Goal: Task Accomplishment & Management: Manage account settings

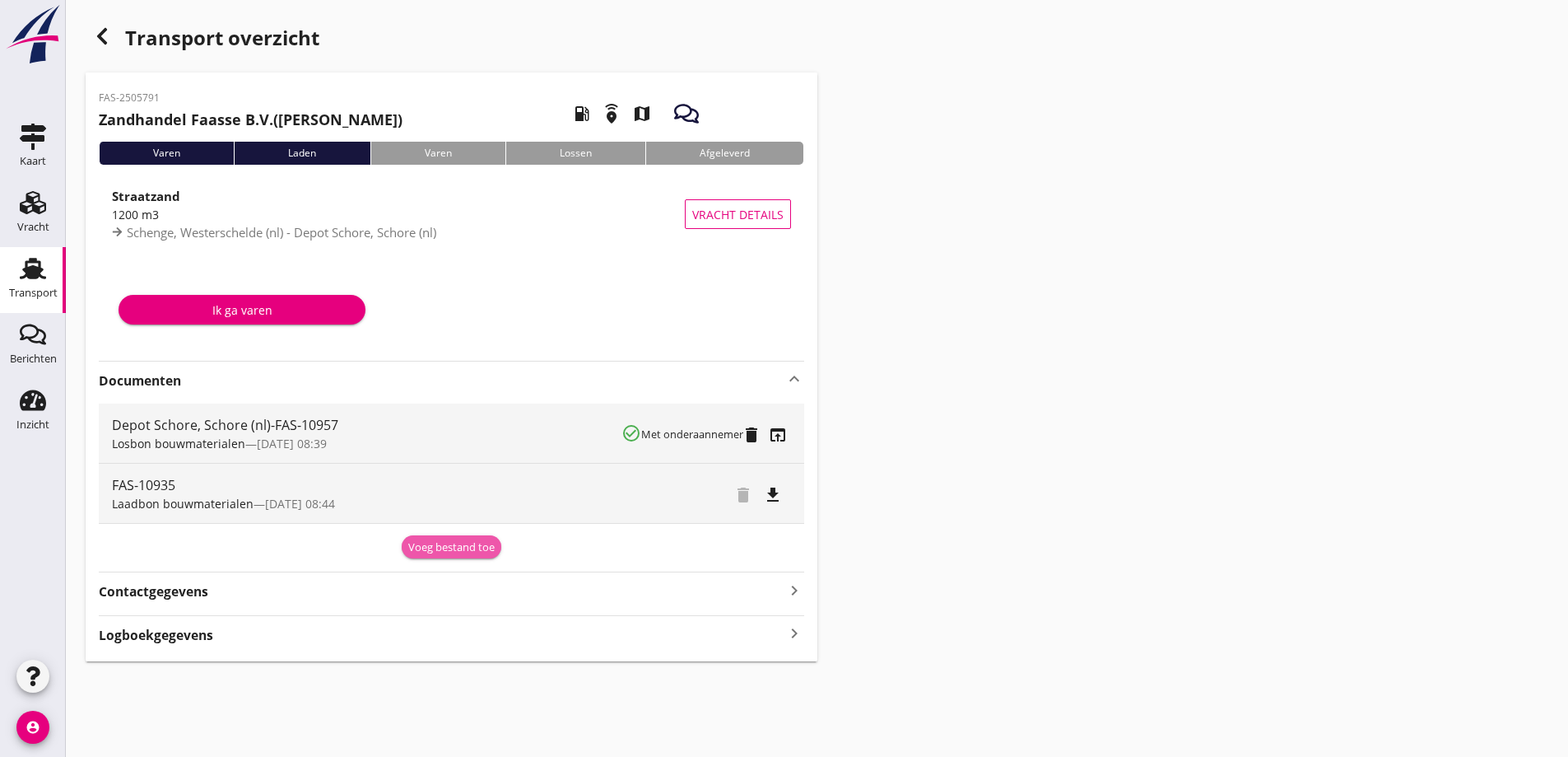
click at [428, 539] on div "Voeg bestand toe" at bounding box center [452, 547] width 87 height 16
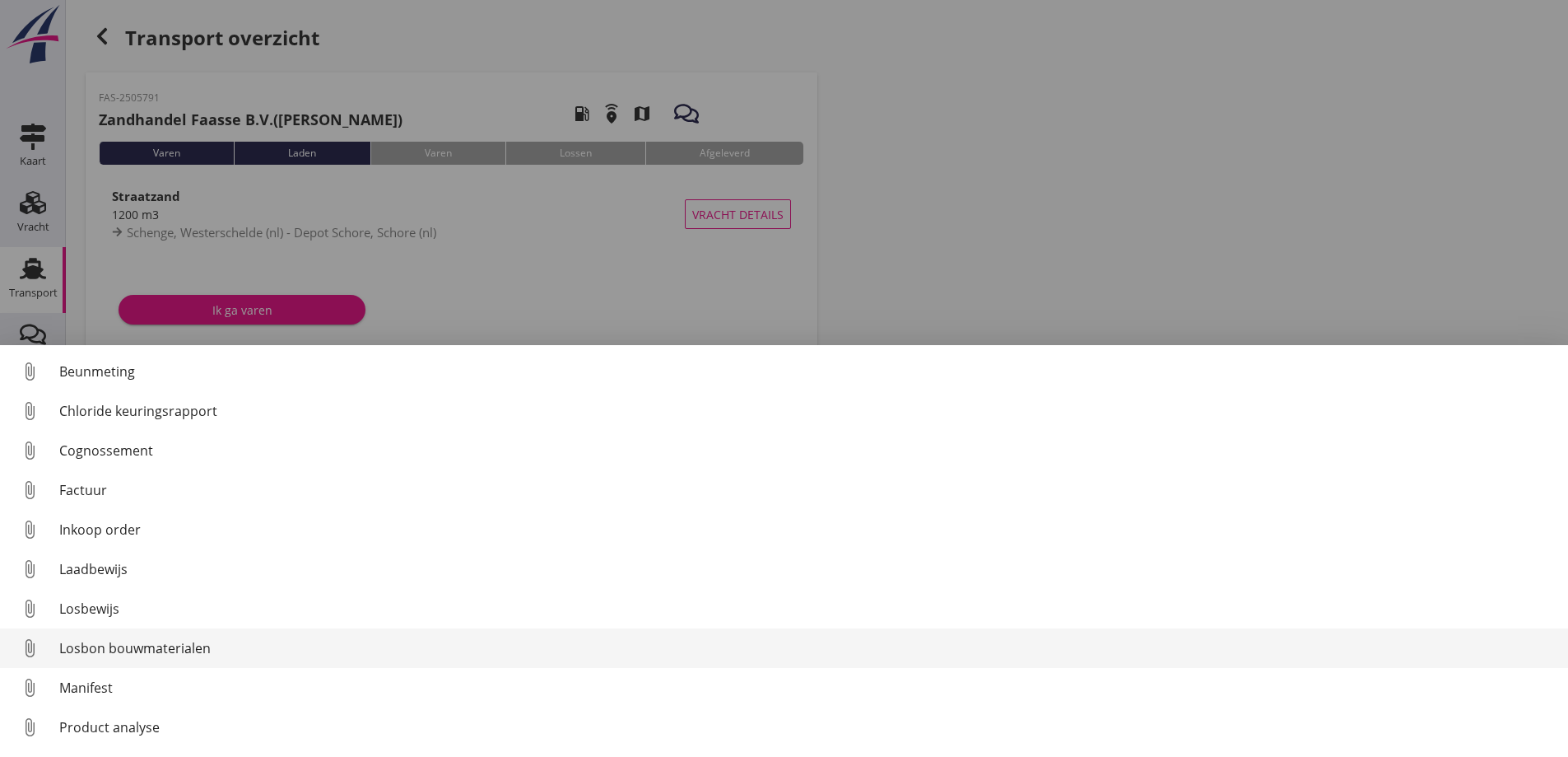
click at [103, 648] on div "Losbon bouwmaterialen" at bounding box center [807, 648] width 1496 height 19
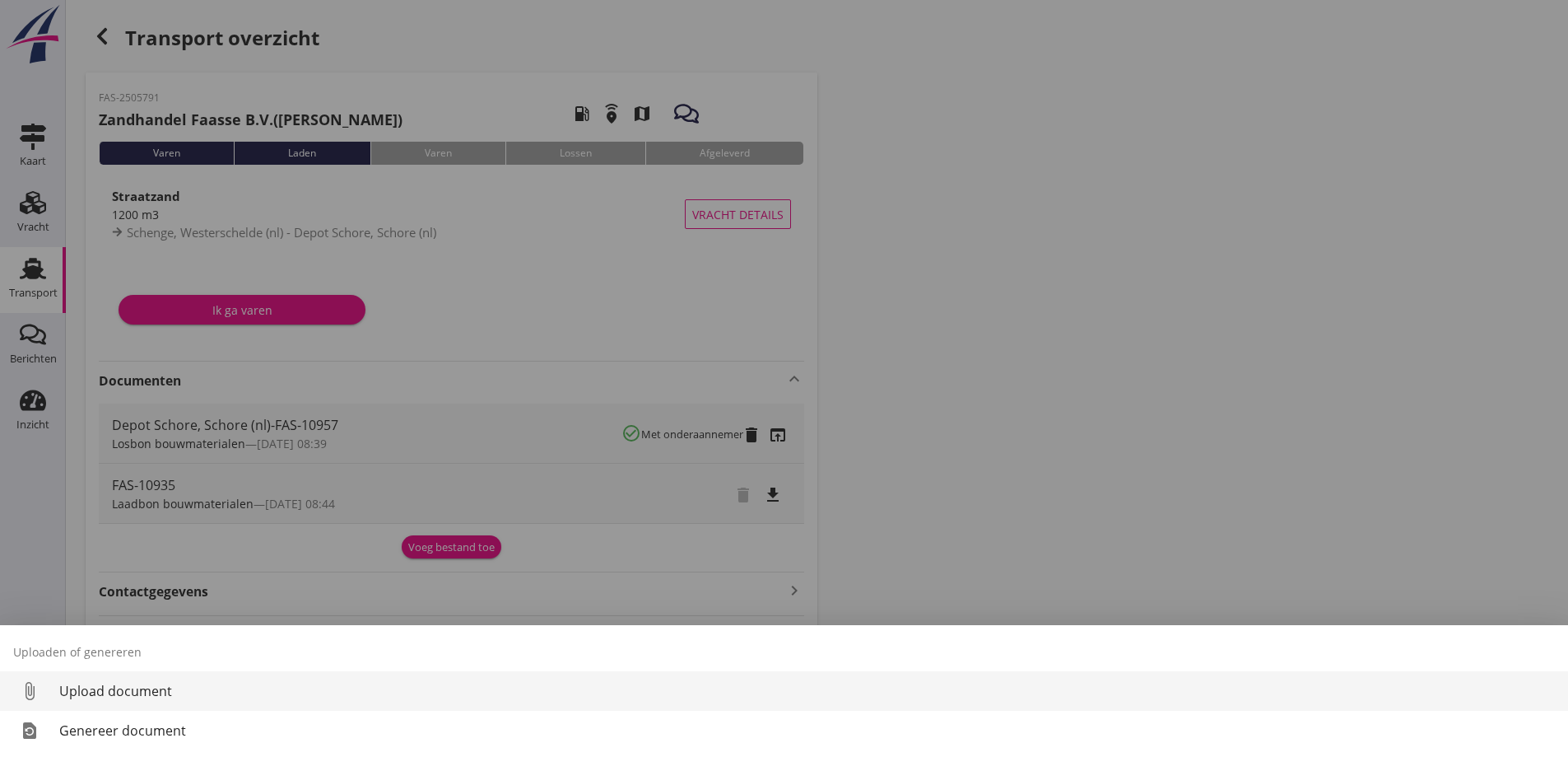
click at [88, 690] on div "Upload document" at bounding box center [807, 690] width 1496 height 19
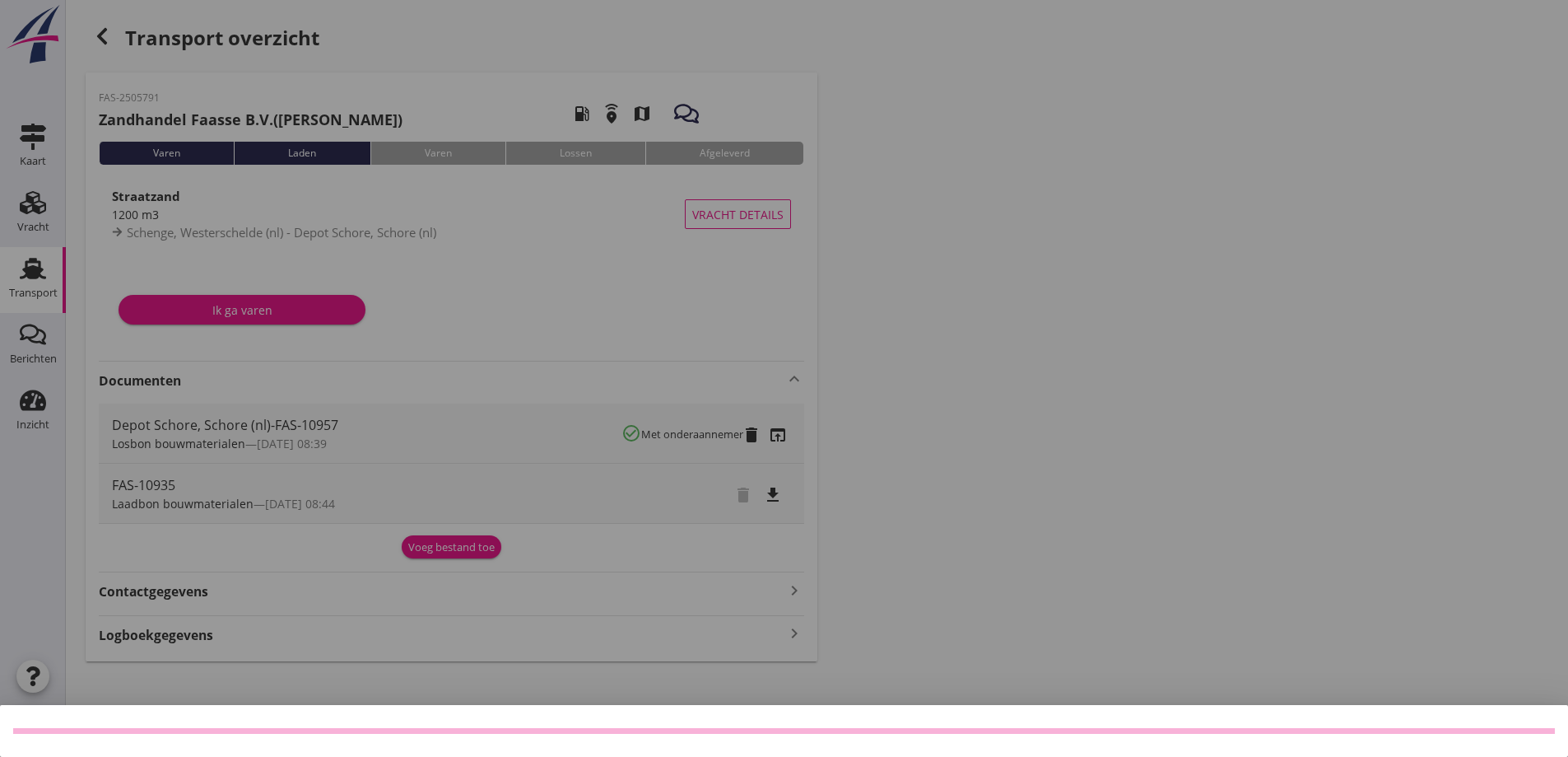
click at [1143, 175] on div at bounding box center [784, 378] width 1568 height 757
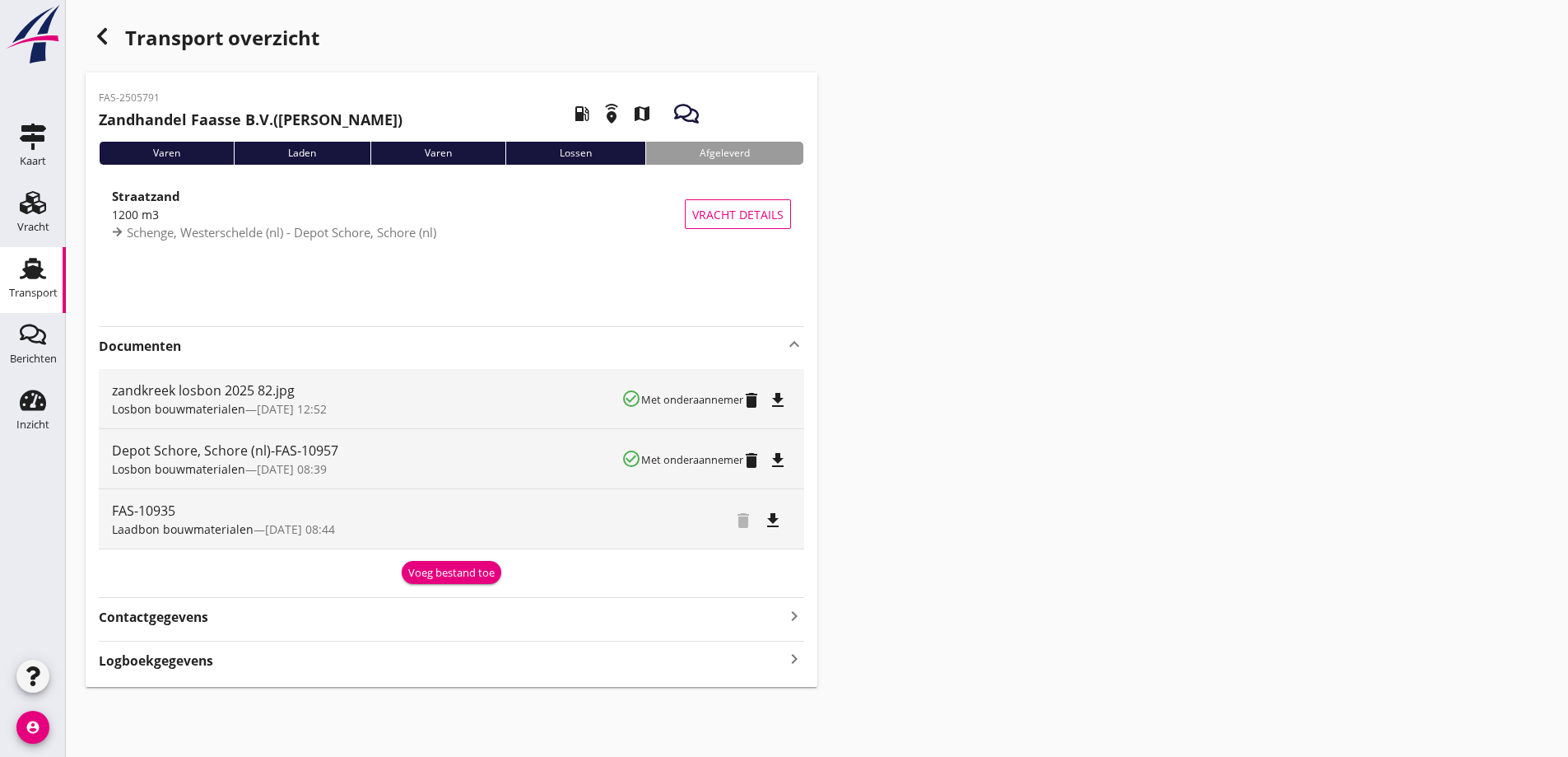
click at [1045, 453] on div "Transport overzicht FAS-2505791 Zandhandel Faasse B.V. ([PERSON_NAME]) local_ga…" at bounding box center [816, 353] width 1502 height 707
click at [103, 39] on use "button" at bounding box center [102, 36] width 10 height 16
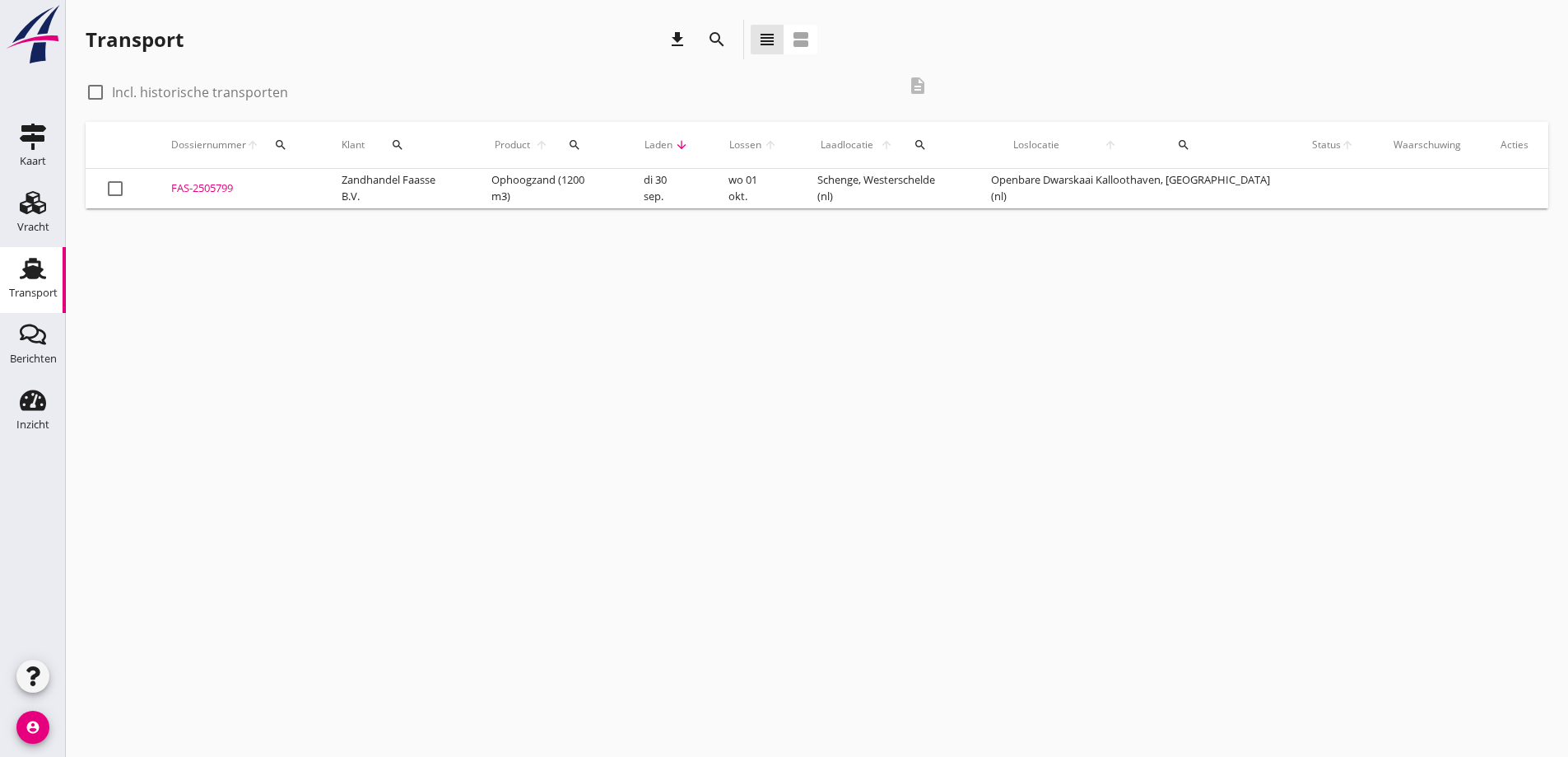
click at [150, 87] on label "Incl. historische transporten" at bounding box center [199, 92] width 176 height 16
checkbox input "true"
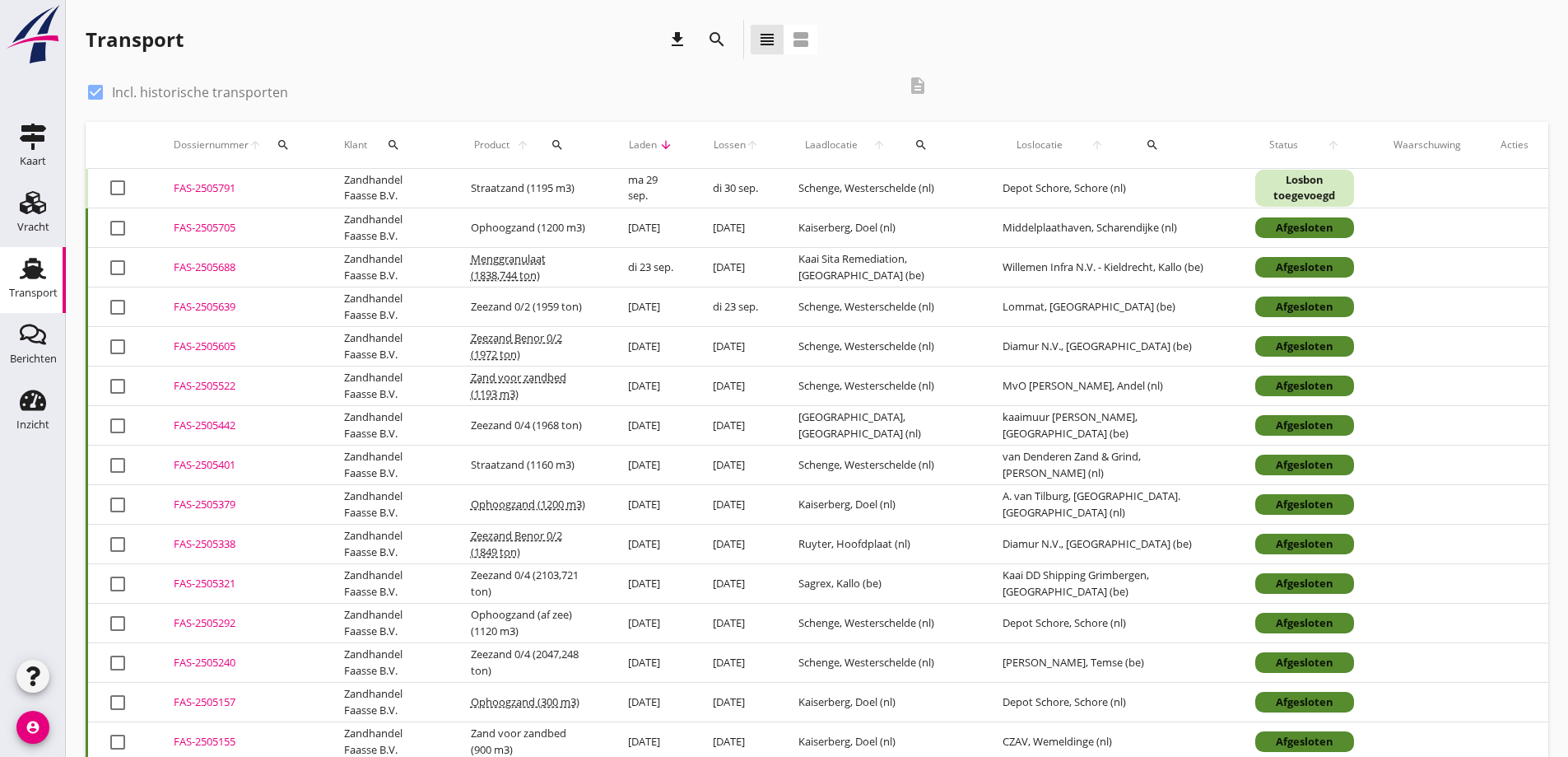
click at [521, 189] on td "Straatzand (1195 m3)" at bounding box center [529, 188] width 157 height 40
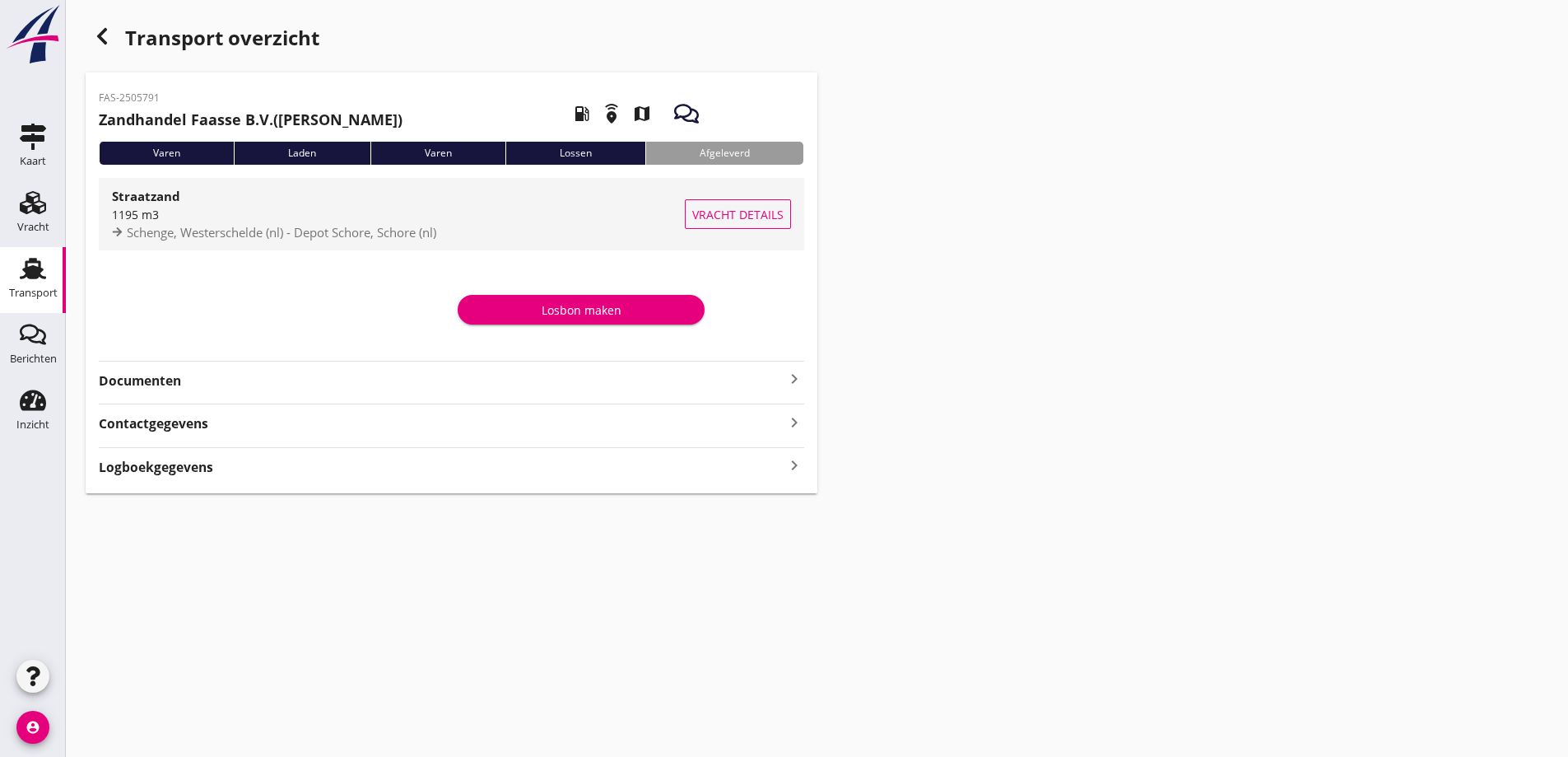
click at [723, 211] on span "Vracht details" at bounding box center [737, 215] width 92 height 17
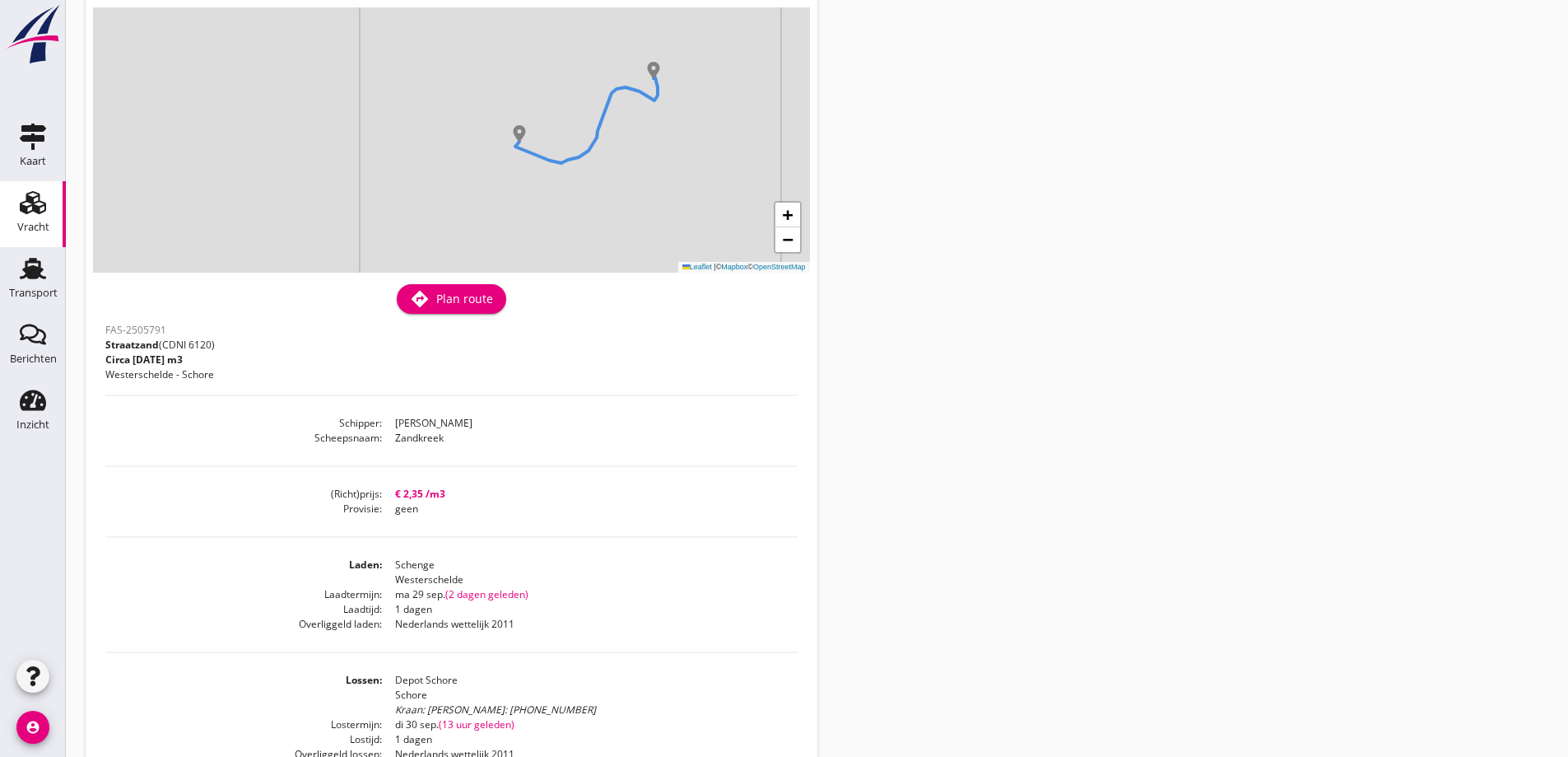
scroll to position [314, 0]
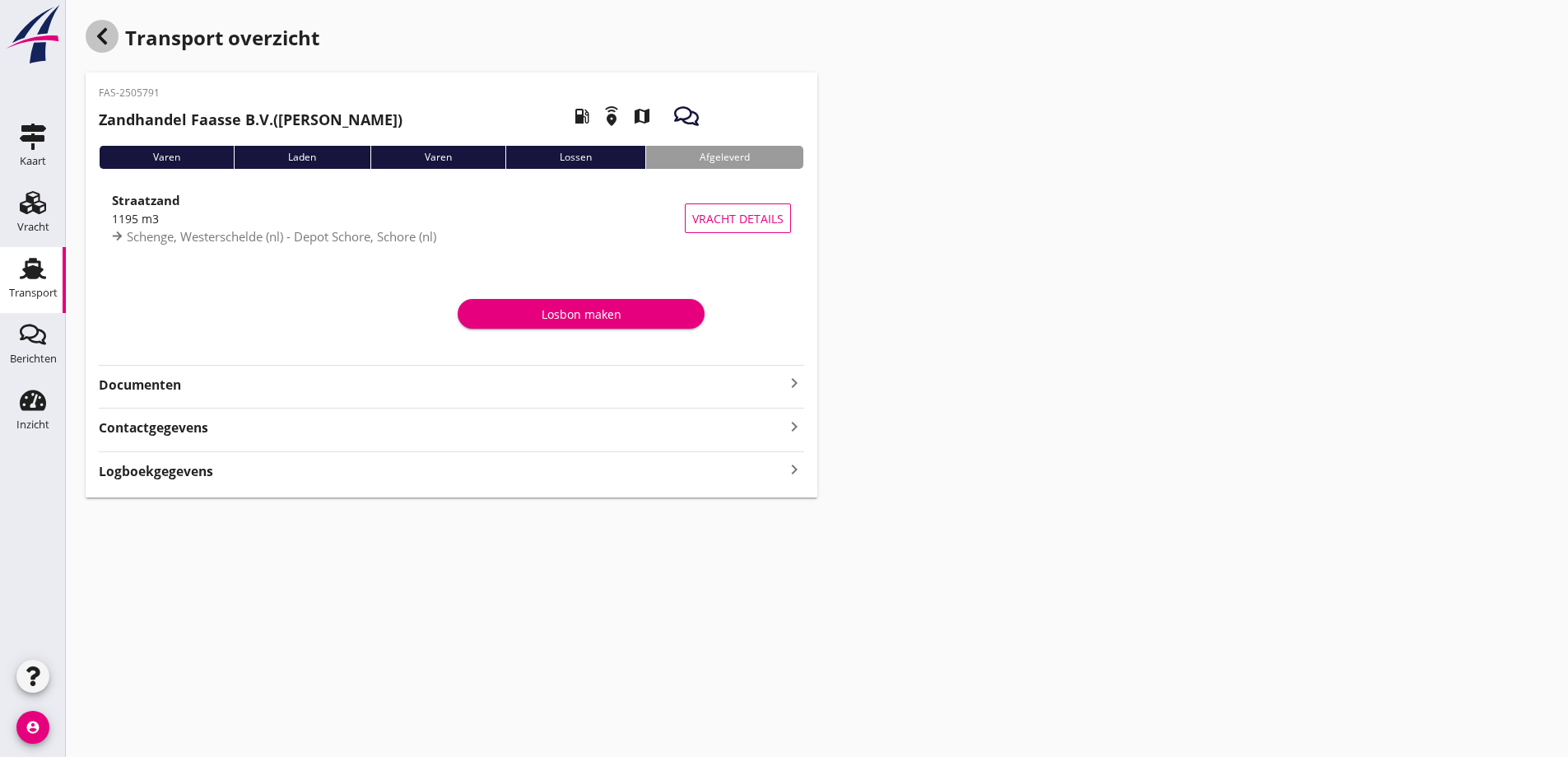
click at [98, 42] on icon "button" at bounding box center [102, 36] width 19 height 19
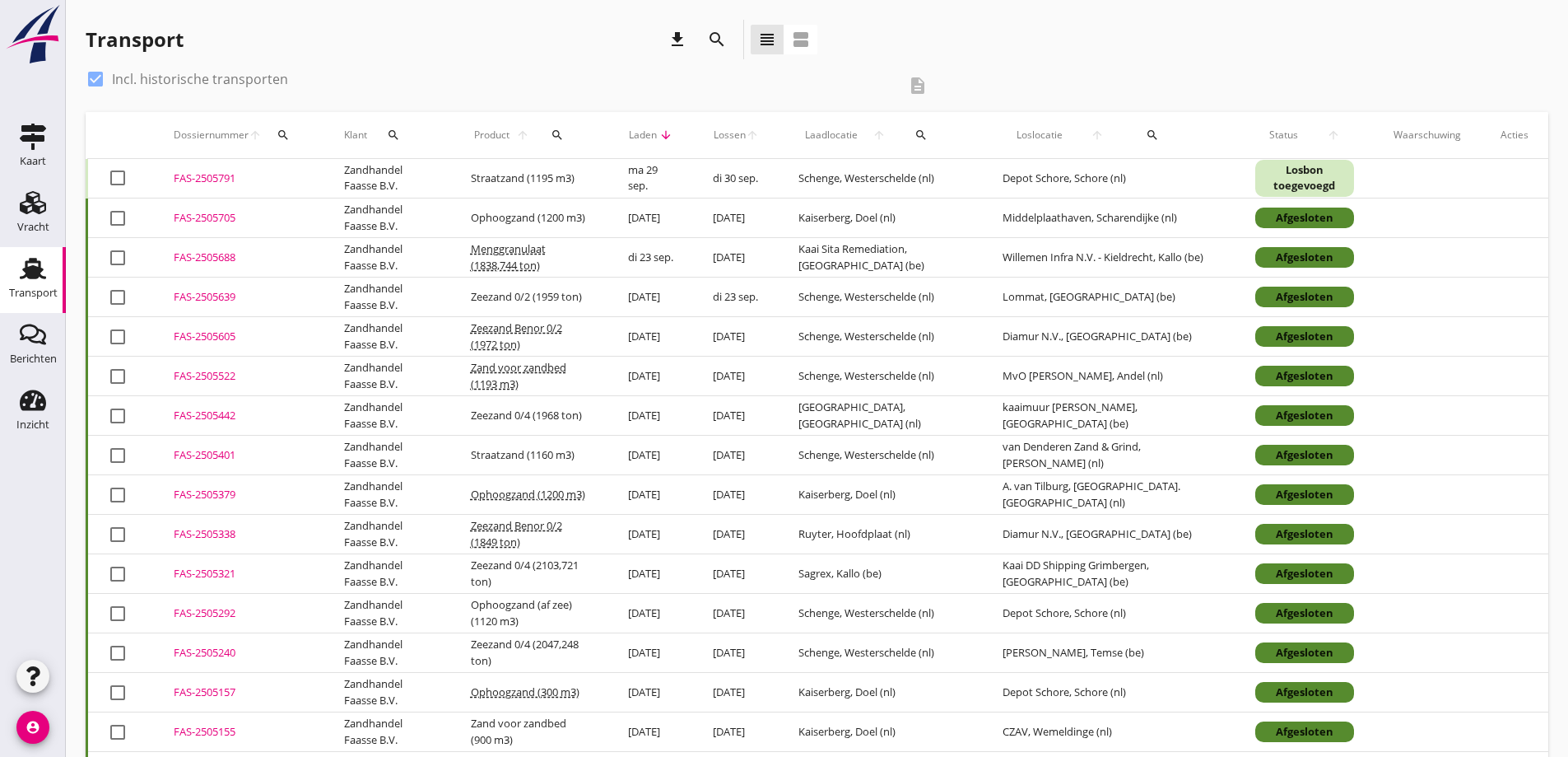
click at [217, 176] on div "FAS-2505791" at bounding box center [239, 178] width 131 height 16
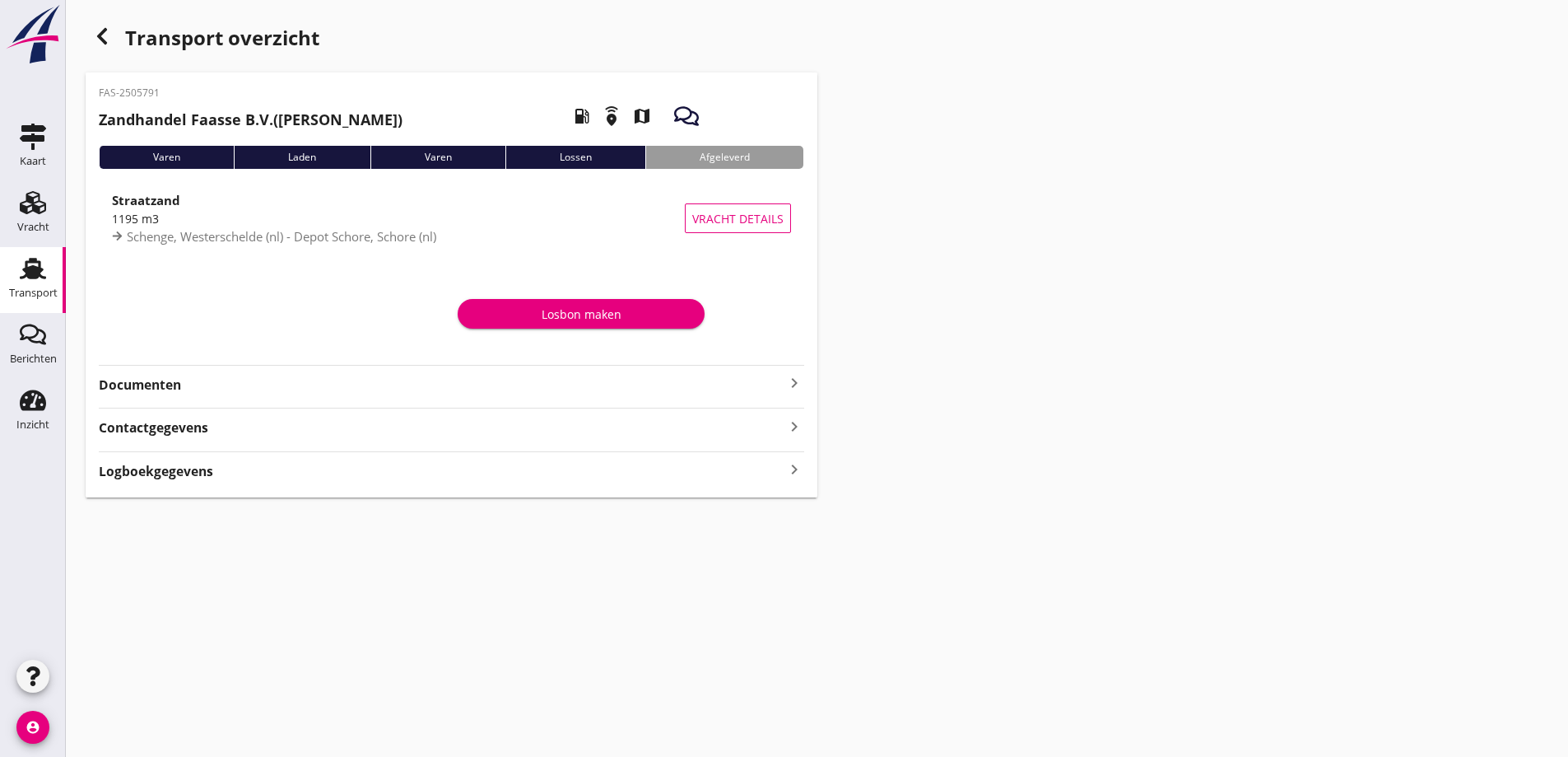
click at [158, 381] on strong "Documenten" at bounding box center [440, 385] width 685 height 19
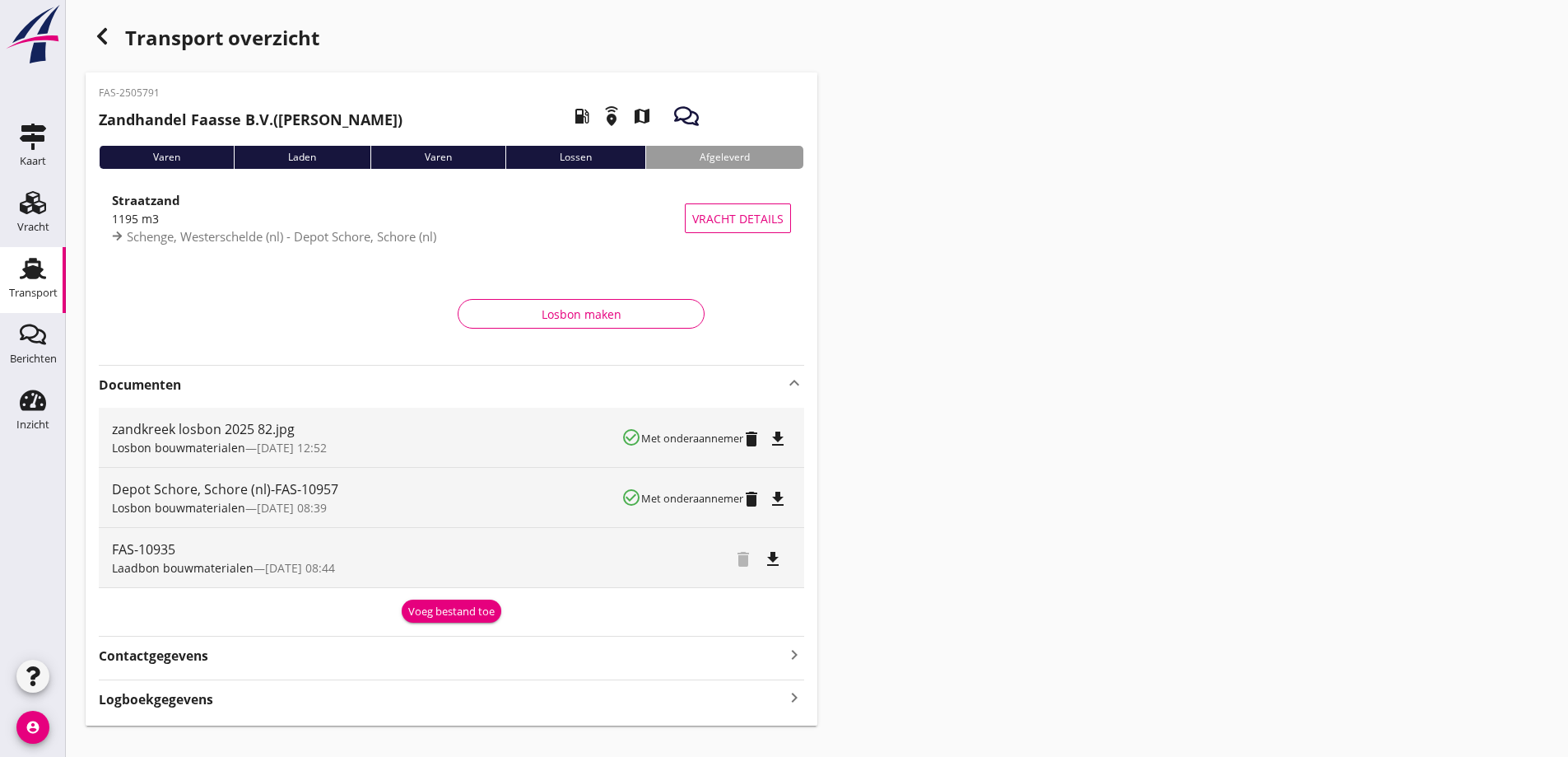
click at [769, 554] on icon "file_download" at bounding box center [773, 559] width 19 height 19
click at [100, 38] on use "button" at bounding box center [102, 36] width 10 height 16
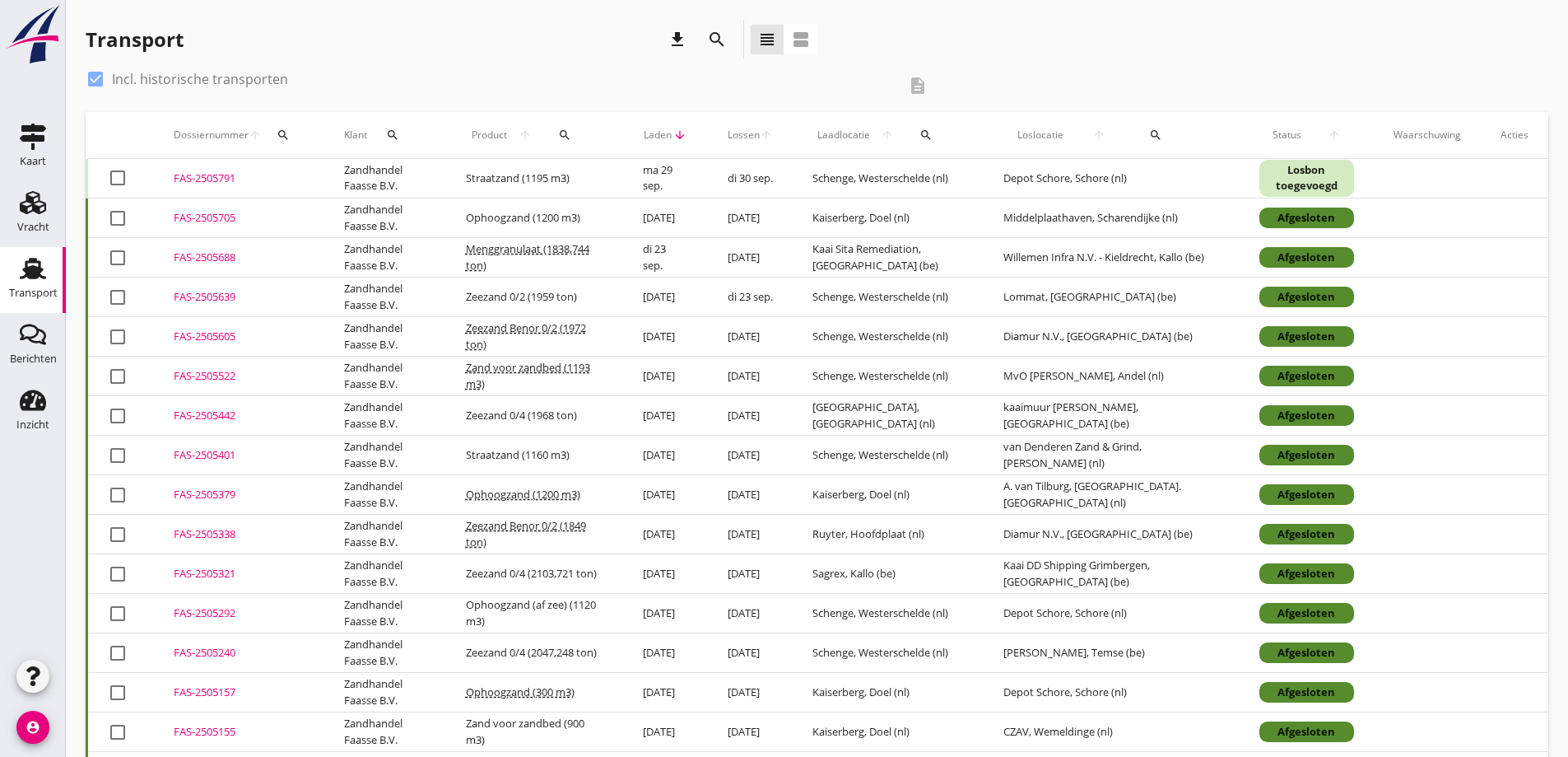
click at [37, 259] on icon "Transport" at bounding box center [32, 268] width 26 height 26
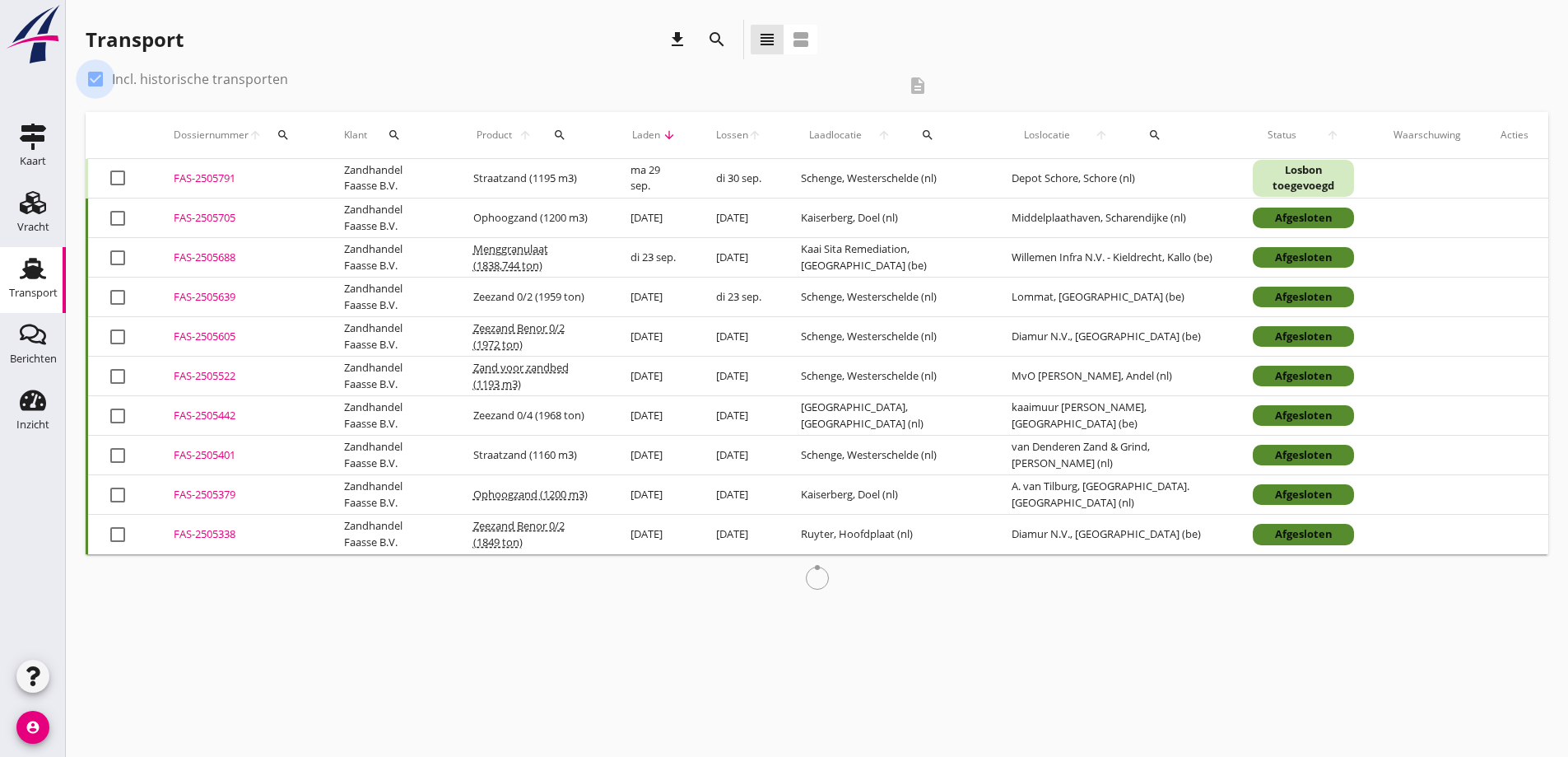
click at [97, 75] on div at bounding box center [95, 78] width 28 height 28
checkbox input "false"
